Goal: Find specific page/section: Find specific page/section

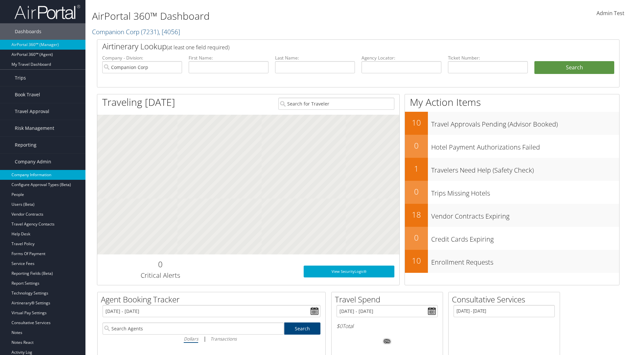
click at [43, 175] on link "Company Information" at bounding box center [42, 175] width 85 height 10
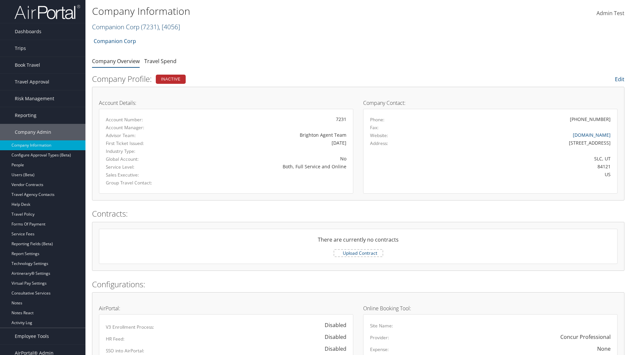
click at [116, 27] on link "Companion Corp ( 7231 ) , [ 4056 ]" at bounding box center [136, 26] width 88 height 9
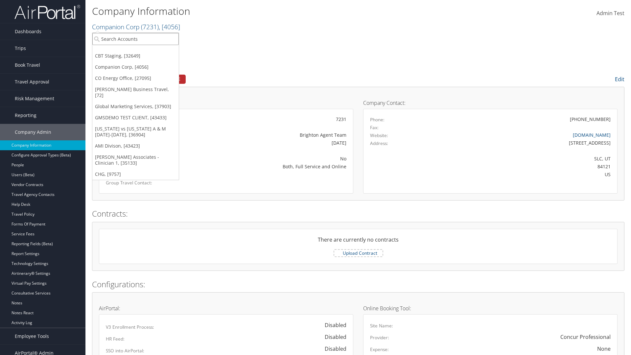
click at [135, 39] on input "search" at bounding box center [135, 39] width 86 height 12
type input "CBTSTG"
click at [135, 51] on div "CBT Staging (CBTSTG), [32649]" at bounding box center [136, 51] width 94 height 6
